Goal: Information Seeking & Learning: Find contact information

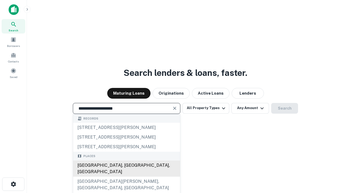
click at [126, 177] on div "Santa Monica, CA, USA" at bounding box center [126, 169] width 107 height 16
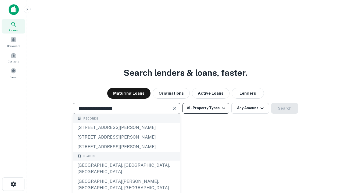
type input "**********"
click at [206, 108] on button "All Property Types" at bounding box center [205, 108] width 47 height 11
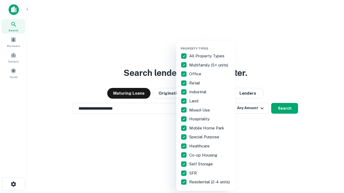
click at [210, 45] on button "button" at bounding box center [209, 45] width 59 height 0
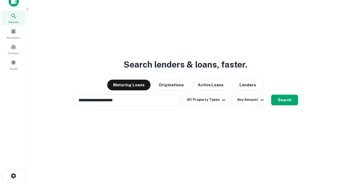
scroll to position [3, 65]
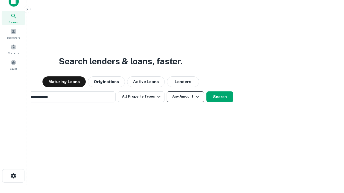
click at [166, 92] on button "Any Amount" at bounding box center [185, 97] width 38 height 11
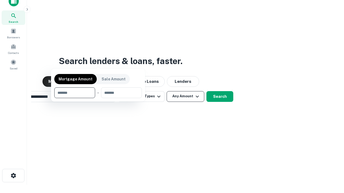
scroll to position [39, 152]
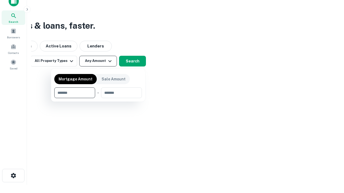
type input "*******"
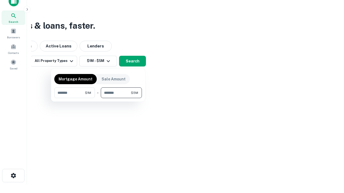
type input "*******"
click at [98, 98] on button "button" at bounding box center [98, 98] width 88 height 0
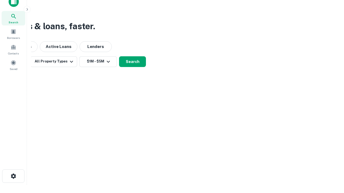
scroll to position [3, 99]
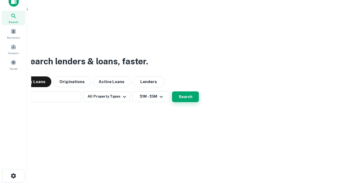
click at [172, 92] on button "Search" at bounding box center [185, 97] width 27 height 11
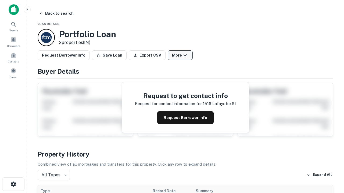
click at [180, 55] on button "More" at bounding box center [180, 55] width 25 height 10
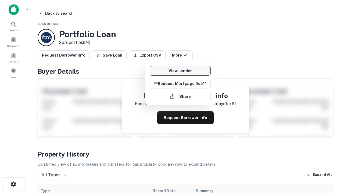
click at [180, 71] on link "View Lender" at bounding box center [180, 71] width 61 height 10
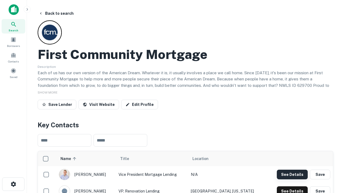
click at [292, 175] on button "See Details" at bounding box center [292, 175] width 31 height 10
click at [13, 184] on icon "button" at bounding box center [13, 184] width 6 height 6
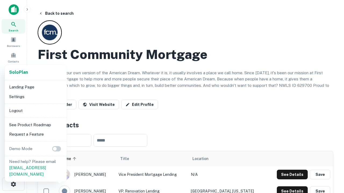
click at [35, 111] on li "Logout" at bounding box center [35, 111] width 57 height 10
